Goal: Task Accomplishment & Management: Manage account settings

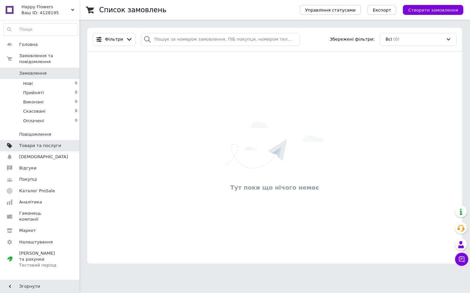
click at [38, 143] on span "Товари та послуги" at bounding box center [40, 146] width 42 height 6
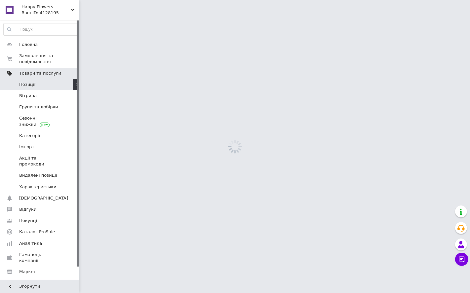
click at [38, 142] on link "Імпорт" at bounding box center [40, 147] width 81 height 11
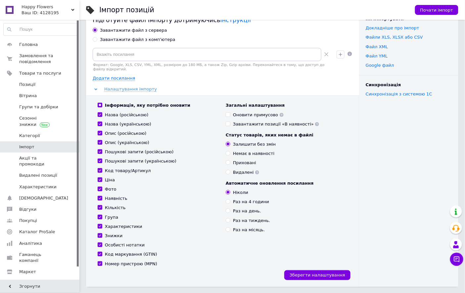
scroll to position [37, 0]
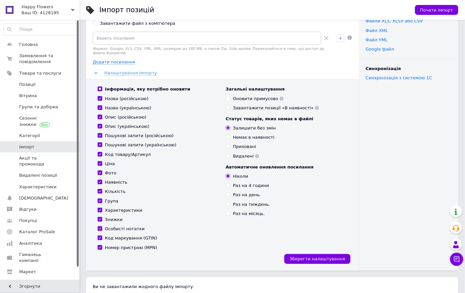
click at [100, 96] on input "Назва (російською)" at bounding box center [100, 98] width 4 height 4
checkbox input "false"
click at [101, 115] on input "Опис (російською)" at bounding box center [100, 117] width 4 height 4
checkbox input "false"
click at [98, 133] on label "Пошукові запити (російською)" at bounding box center [136, 136] width 76 height 6
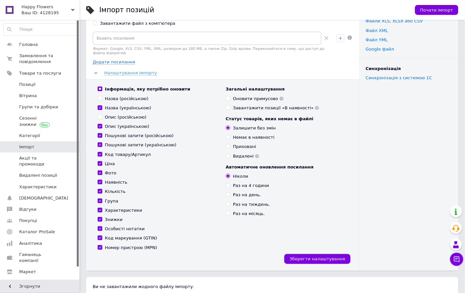
click at [98, 133] on input "Пошукові запити (російською)" at bounding box center [100, 135] width 4 height 4
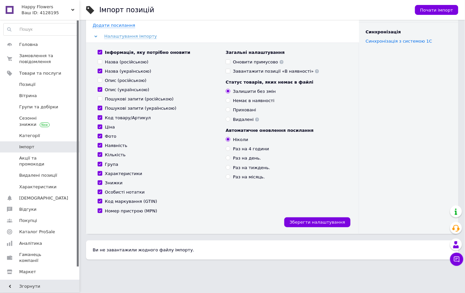
click at [101, 97] on input "Пошукові запити (російською)" at bounding box center [100, 99] width 4 height 4
checkbox input "true"
click at [101, 152] on input "Кількість" at bounding box center [100, 154] width 4 height 4
checkbox input "false"
click at [100, 190] on input "Особисті нотатки" at bounding box center [100, 192] width 4 height 4
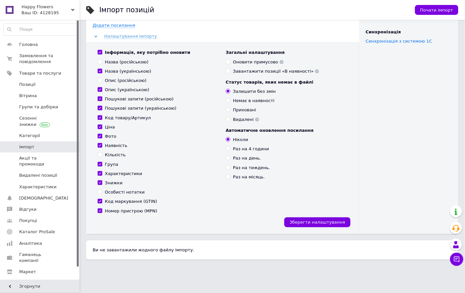
checkbox input "false"
click at [99, 199] on input "Код маркування (GTIN)" at bounding box center [100, 201] width 4 height 4
checkbox input "false"
click at [99, 209] on input "Номер пристрою (MPN)" at bounding box center [100, 211] width 4 height 4
checkbox input "false"
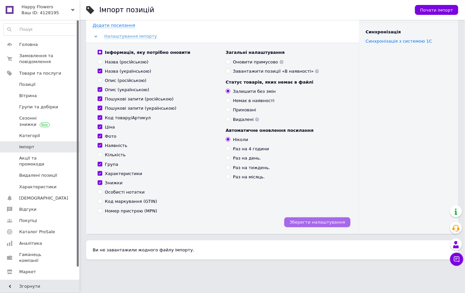
click at [308, 220] on span "Зберегти налаштування" at bounding box center [317, 222] width 56 height 5
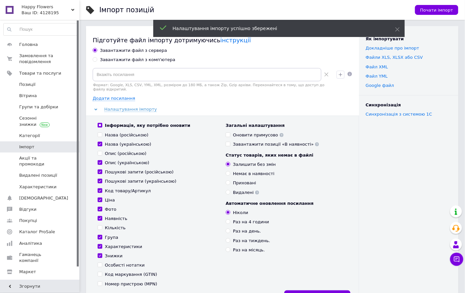
scroll to position [0, 0]
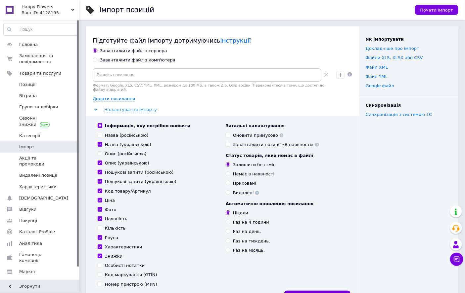
click at [95, 59] on input "Завантажити файл з комп'ютера" at bounding box center [95, 60] width 4 height 4
radio input "true"
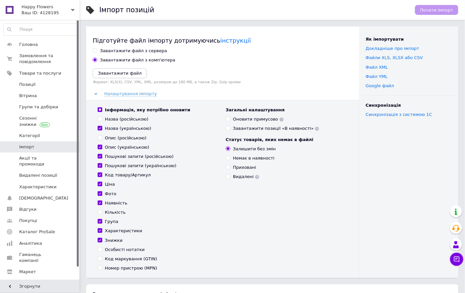
click at [94, 51] on input "Завантажити файл з сервера" at bounding box center [95, 50] width 4 height 4
radio input "true"
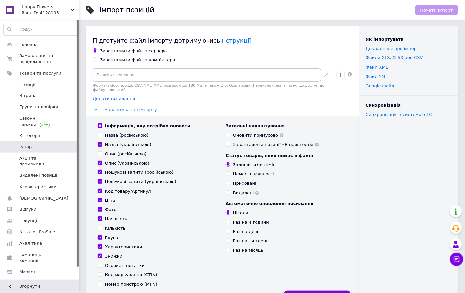
click at [94, 51] on input "Завантажити файл з сервера" at bounding box center [95, 50] width 4 height 4
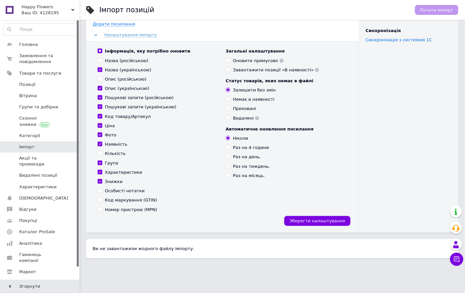
scroll to position [75, 0]
click at [21, 154] on link "Акції та промокоди" at bounding box center [40, 161] width 81 height 17
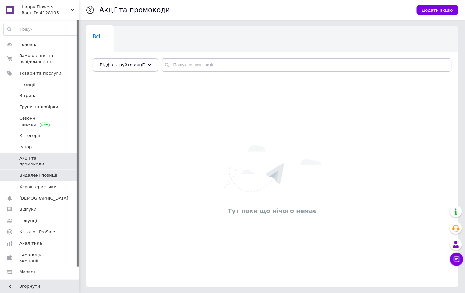
click at [52, 173] on span "Видалені позиції" at bounding box center [38, 176] width 38 height 6
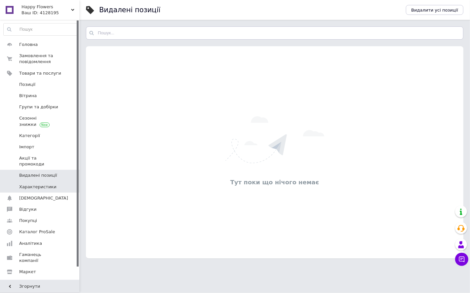
click at [18, 184] on span at bounding box center [9, 187] width 19 height 6
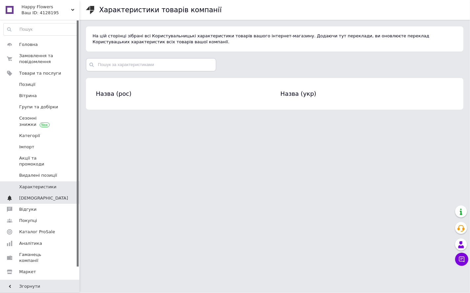
click at [49, 195] on span "[DEMOGRAPHIC_DATA]" at bounding box center [40, 198] width 42 height 6
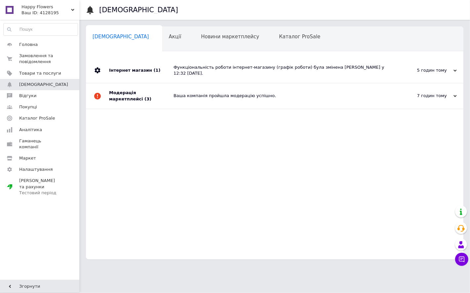
click at [217, 66] on div "Функціональність роботи інтернет-магазину (графік роботи) була змінена Анастасі…" at bounding box center [282, 71] width 217 height 12
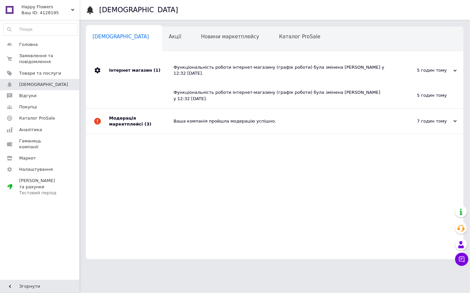
click at [217, 66] on div "Функціональність роботи інтернет-магазину (графік роботи) була змінена Анастасі…" at bounding box center [282, 71] width 217 height 12
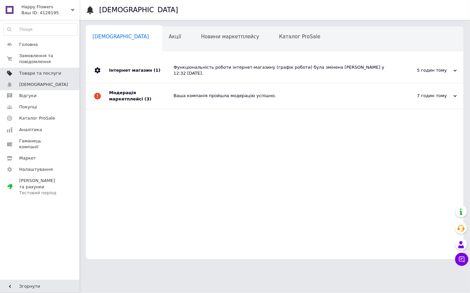
click at [32, 71] on span "Товари та послуги" at bounding box center [40, 73] width 42 height 6
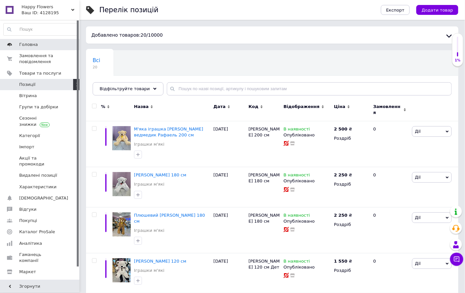
click at [45, 40] on link "Головна" at bounding box center [40, 44] width 81 height 11
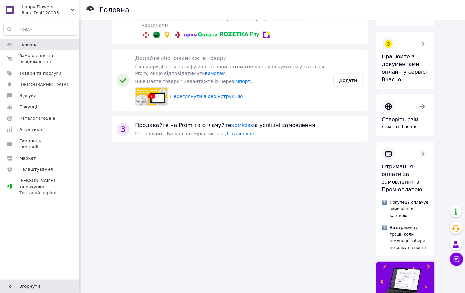
scroll to position [147, 0]
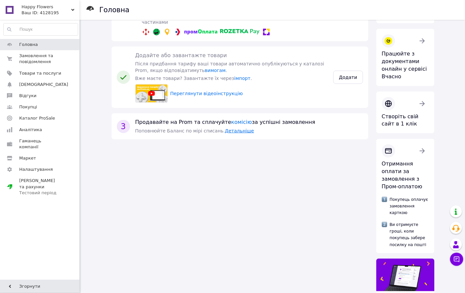
click at [249, 134] on link "Детальніше" at bounding box center [239, 130] width 29 height 5
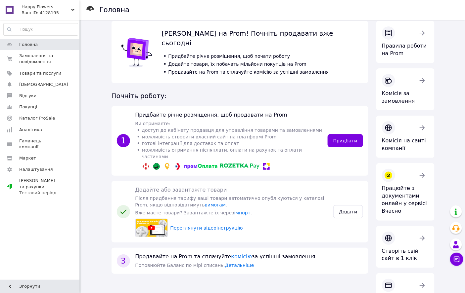
scroll to position [0, 0]
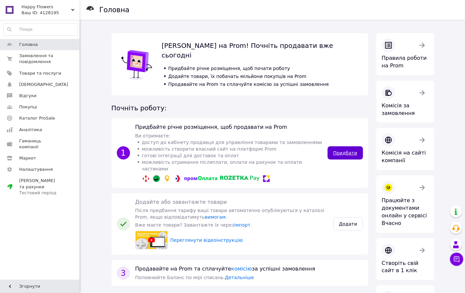
click at [332, 160] on link "Придбати" at bounding box center [344, 153] width 35 height 13
click at [30, 5] on span "Happy Flowers" at bounding box center [47, 7] width 50 height 6
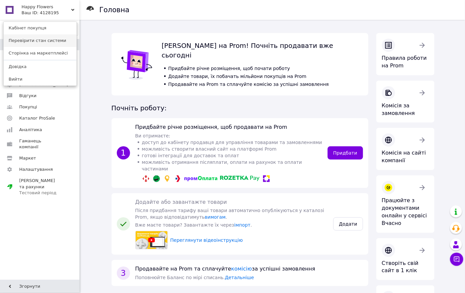
click at [37, 44] on link "Перевірити стан системи" at bounding box center [40, 40] width 73 height 13
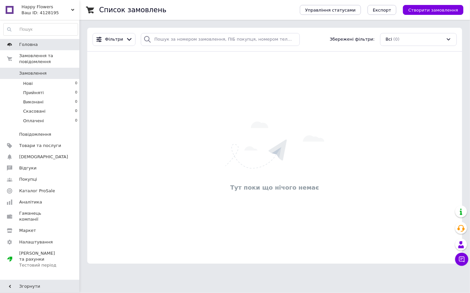
click at [37, 44] on span "Головна" at bounding box center [40, 45] width 42 height 6
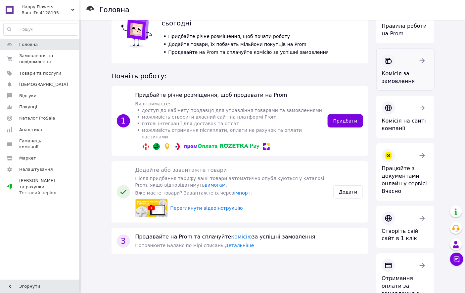
scroll to position [37, 0]
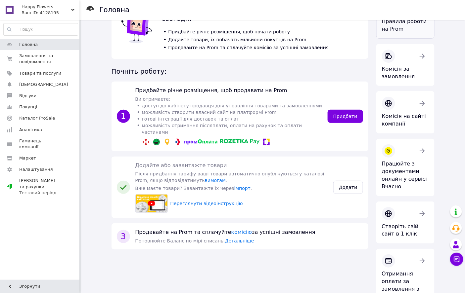
click at [400, 39] on link "Правила роботи на Prom" at bounding box center [405, 17] width 58 height 42
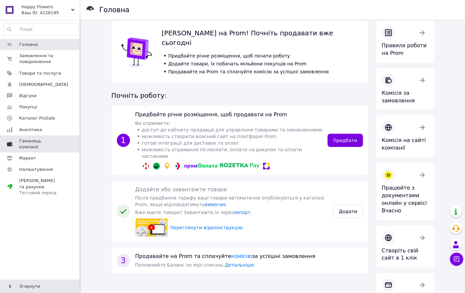
scroll to position [0, 0]
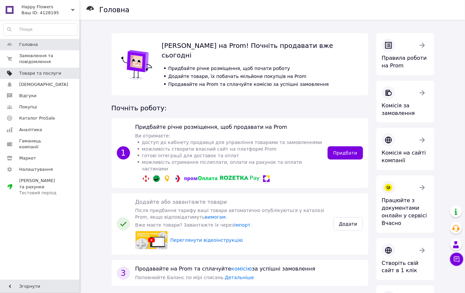
click at [30, 73] on span "Товари та послуги" at bounding box center [40, 73] width 42 height 6
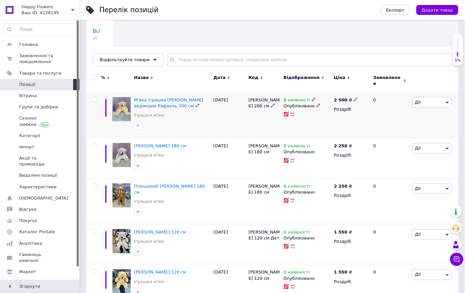
scroll to position [37, 0]
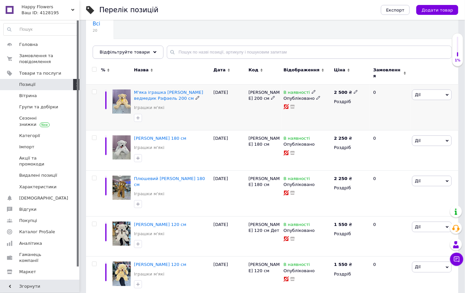
click at [441, 95] on span "Дії" at bounding box center [432, 95] width 40 height 11
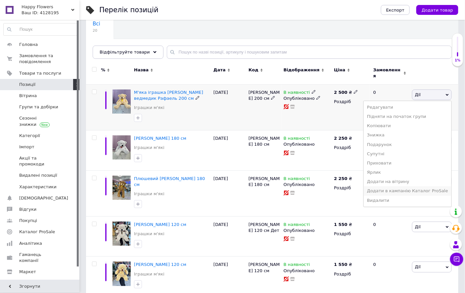
click at [388, 189] on li "Додати в кампанію Каталог ProSale" at bounding box center [408, 191] width 88 height 9
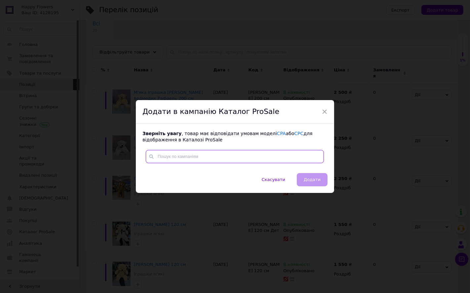
click at [207, 158] on input "text" at bounding box center [235, 156] width 178 height 13
click at [321, 110] on div "× Додати в кампанію Каталог ProSale Зверніть увагу , товар має відповідати умов…" at bounding box center [235, 146] width 198 height 93
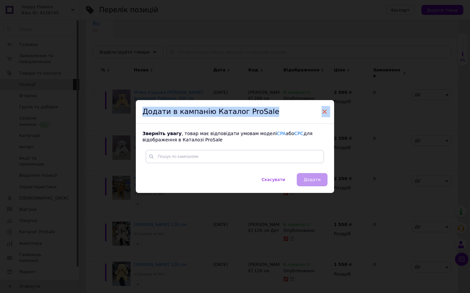
click at [325, 110] on span "×" at bounding box center [325, 111] width 6 height 11
click at [325, 110] on div "В наявності Опубліковано" at bounding box center [307, 107] width 51 height 46
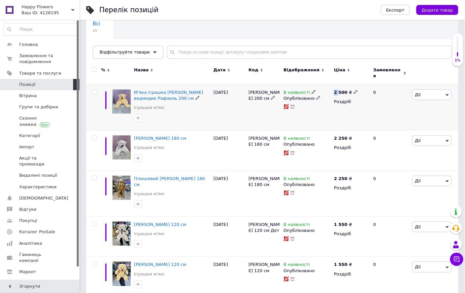
click at [438, 93] on span "Дії" at bounding box center [432, 95] width 40 height 11
click at [335, 114] on div "2 500 ₴ Роздріб" at bounding box center [350, 107] width 37 height 46
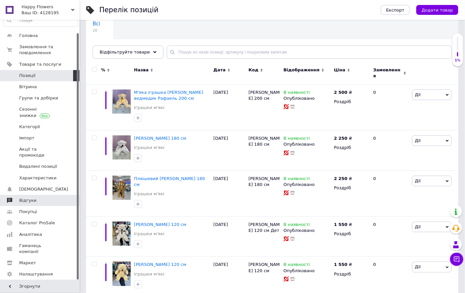
scroll to position [14, 0]
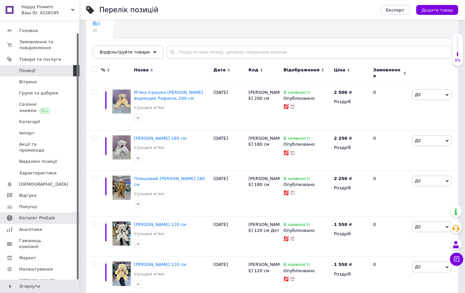
click at [31, 216] on link "Каталог ProSale" at bounding box center [40, 218] width 81 height 11
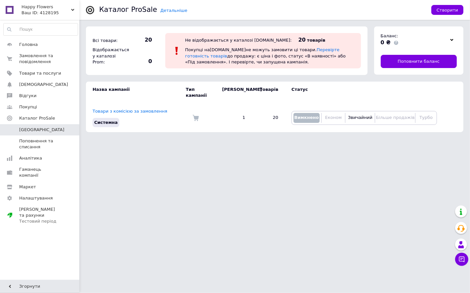
click at [452, 41] on icon at bounding box center [452, 39] width 3 height 3
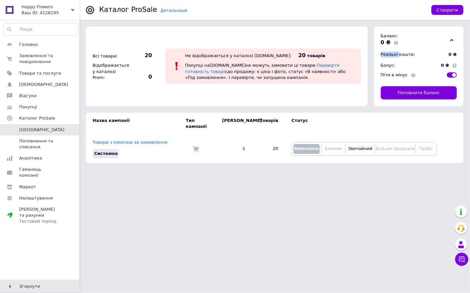
click at [452, 41] on icon at bounding box center [452, 39] width 3 height 3
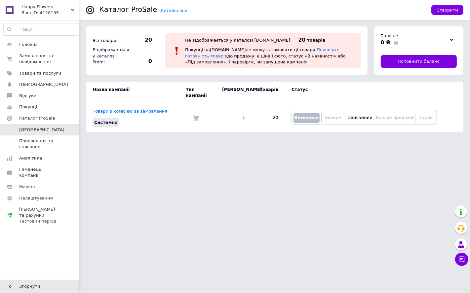
click at [452, 41] on use at bounding box center [452, 40] width 3 height 2
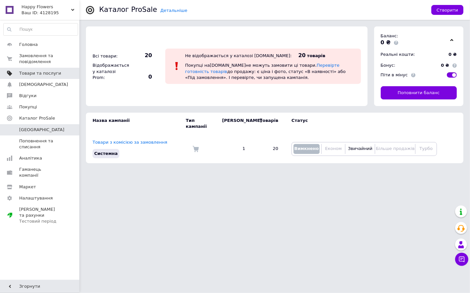
click at [42, 73] on span "Товари та послуги" at bounding box center [40, 73] width 42 height 6
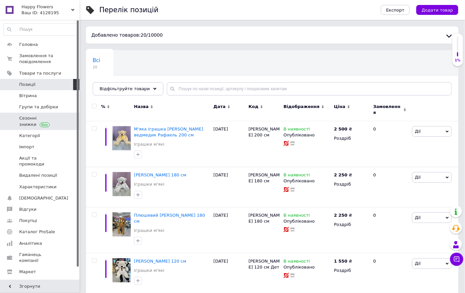
click at [31, 119] on span "Сезонні знижки" at bounding box center [40, 121] width 42 height 12
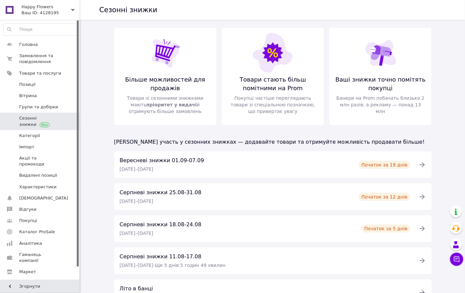
click at [47, 38] on div "Головна Замовлення та повідомлення 0 0 Товари та послуги Позиції Вітрина Групи …" at bounding box center [40, 151] width 81 height 262
click at [49, 42] on span "Головна" at bounding box center [40, 45] width 42 height 6
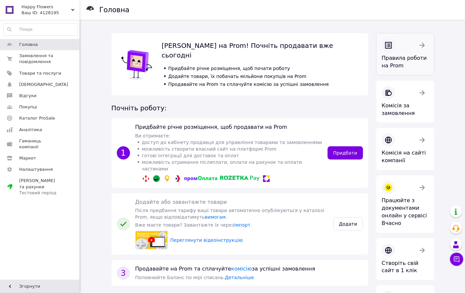
click at [421, 43] on icon at bounding box center [422, 45] width 8 height 8
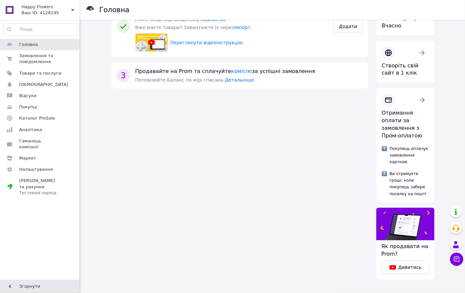
scroll to position [257, 0]
click at [31, 74] on span "Товари та послуги" at bounding box center [40, 73] width 42 height 6
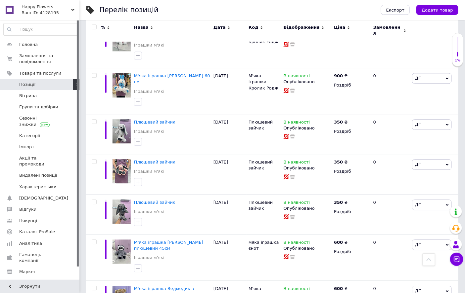
scroll to position [551, 0]
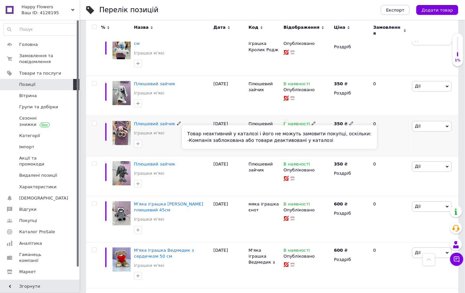
click at [287, 135] on rect at bounding box center [286, 138] width 6 height 6
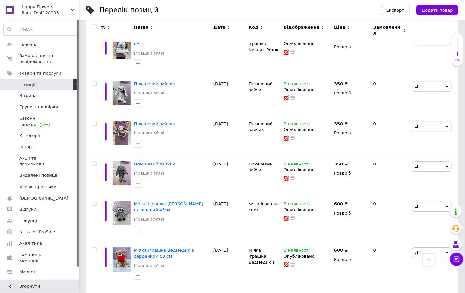
click at [75, 8] on div "Happy Flowers Ваш ID: 4128195" at bounding box center [49, 10] width 60 height 20
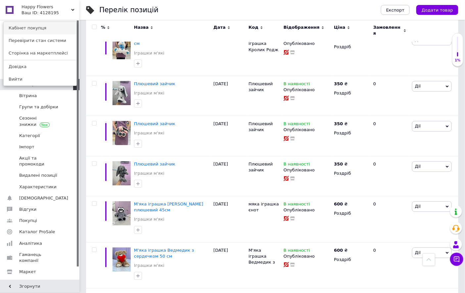
click at [39, 27] on link "Кабінет покупця" at bounding box center [40, 28] width 73 height 13
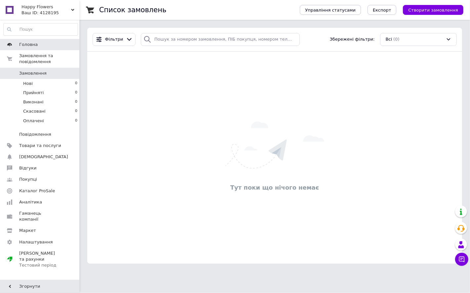
click at [37, 42] on span "Головна" at bounding box center [40, 45] width 42 height 6
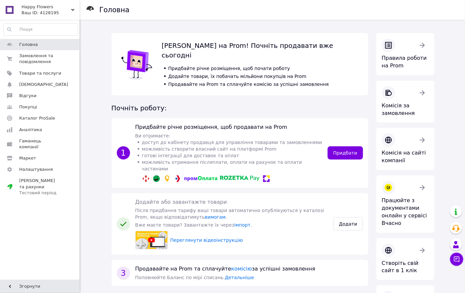
click at [74, 8] on div "Happy Flowers Ваш ID: 4128195" at bounding box center [49, 10] width 60 height 20
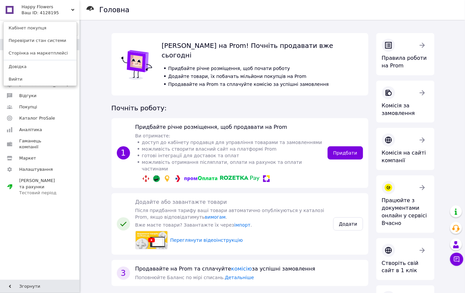
click at [68, 9] on div "Happy Flowers Ваш ID: 4128195 Кабінет покупця Перевірити стан системи Сторінка …" at bounding box center [39, 10] width 79 height 20
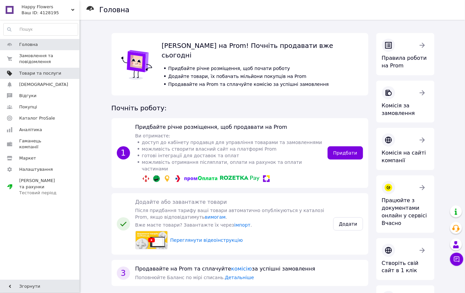
click at [48, 72] on span "Товари та послуги" at bounding box center [40, 73] width 42 height 6
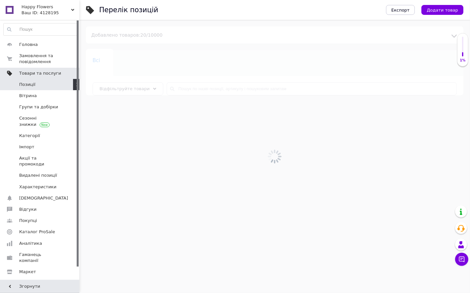
click at [41, 71] on span "Товари та послуги" at bounding box center [40, 73] width 42 height 6
